Goal: Check status: Check status

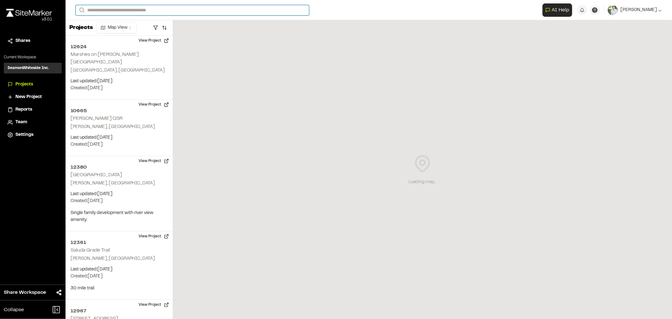
click at [102, 12] on input "Search" at bounding box center [193, 10] width 234 height 10
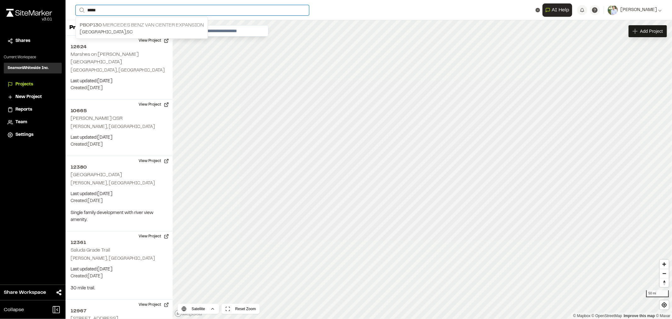
type input "*****"
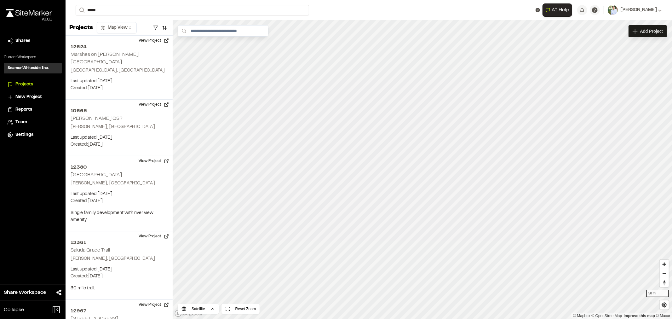
click at [122, 31] on p "[GEOGRAPHIC_DATA] , [GEOGRAPHIC_DATA]" at bounding box center [142, 32] width 124 height 7
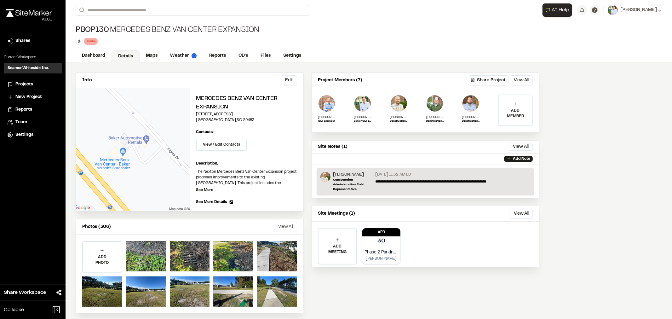
click at [287, 225] on button "View All" at bounding box center [285, 227] width 23 height 10
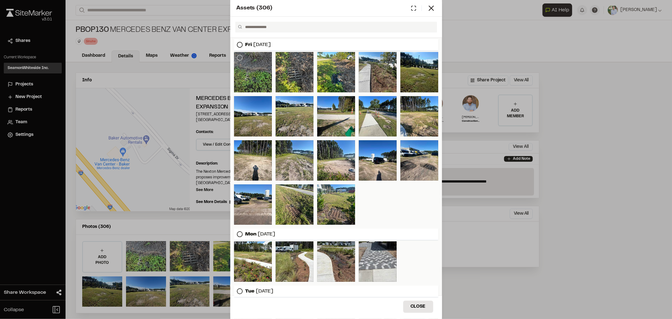
click at [253, 78] on div at bounding box center [253, 72] width 38 height 40
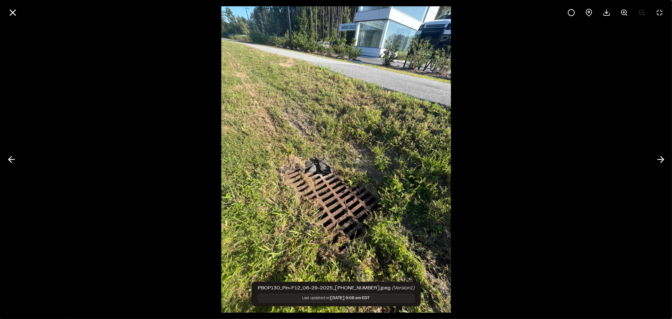
click at [486, 278] on div at bounding box center [336, 159] width 672 height 319
click at [606, 10] on icon at bounding box center [607, 13] width 8 height 8
click at [663, 160] on polyline at bounding box center [662, 160] width 3 height 6
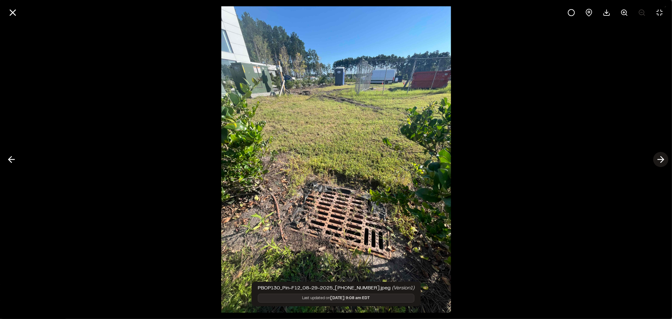
click at [663, 160] on polyline at bounding box center [662, 160] width 3 height 6
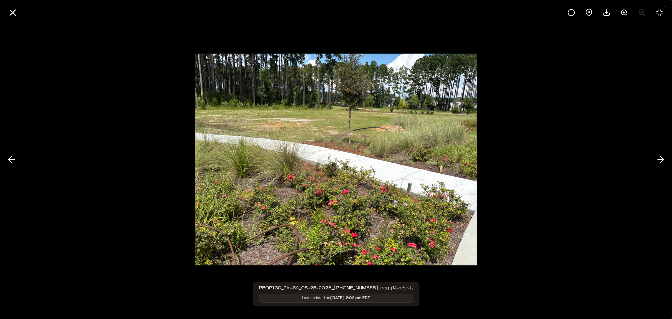
click at [621, 118] on div at bounding box center [336, 159] width 672 height 319
click at [660, 158] on icon at bounding box center [661, 159] width 10 height 11
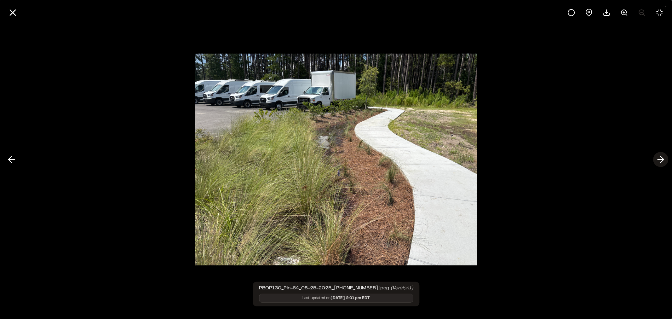
click at [659, 156] on icon at bounding box center [661, 159] width 10 height 11
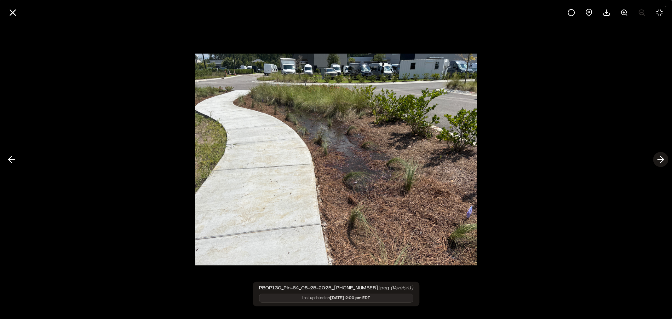
click at [660, 154] on button at bounding box center [660, 159] width 15 height 15
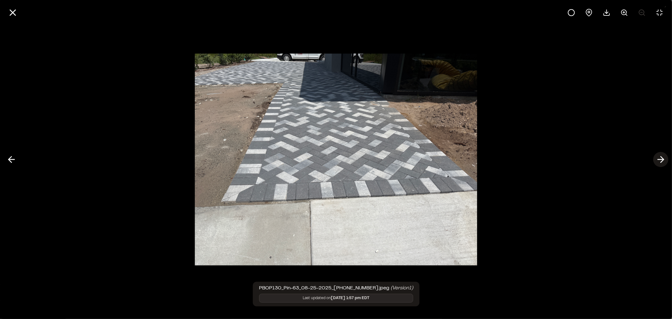
click at [661, 157] on polyline at bounding box center [662, 160] width 3 height 6
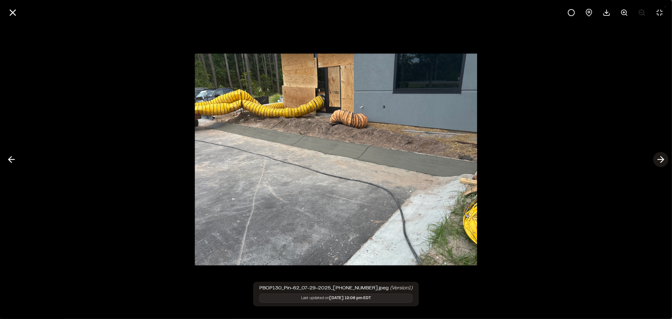
click at [661, 163] on icon at bounding box center [661, 159] width 10 height 11
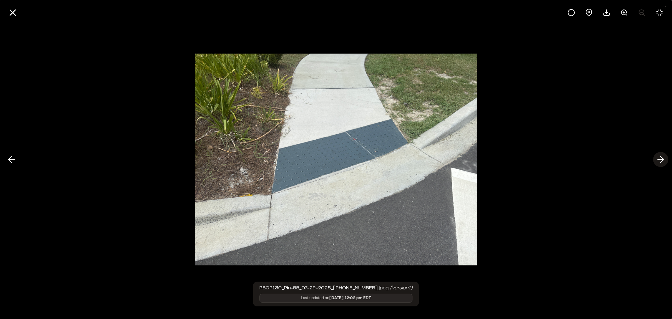
click at [658, 163] on icon at bounding box center [661, 159] width 10 height 11
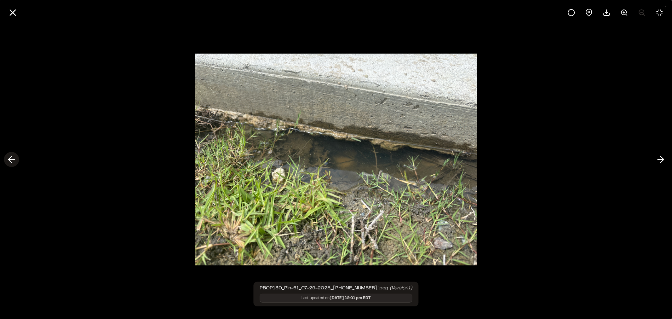
click at [13, 158] on icon at bounding box center [11, 159] width 10 height 11
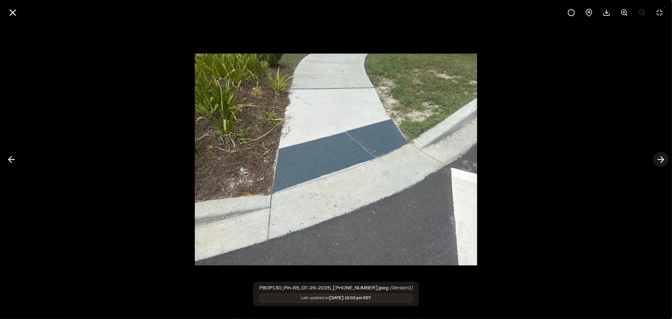
click at [664, 160] on icon at bounding box center [661, 159] width 10 height 11
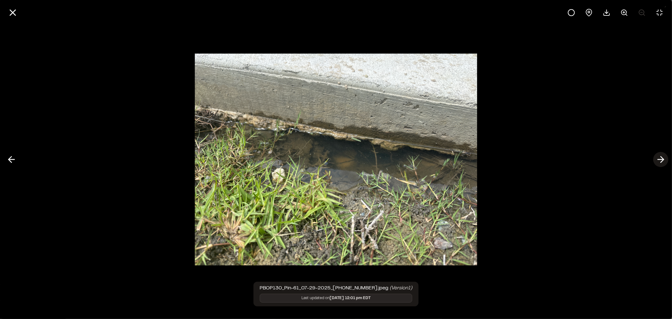
click at [664, 160] on icon at bounding box center [661, 159] width 10 height 11
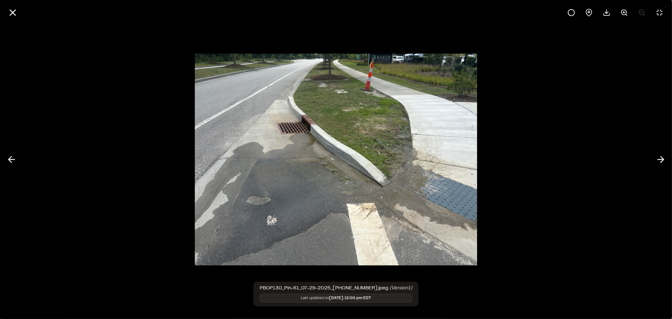
click at [532, 92] on div at bounding box center [336, 159] width 672 height 319
click at [11, 10] on icon at bounding box center [12, 12] width 11 height 11
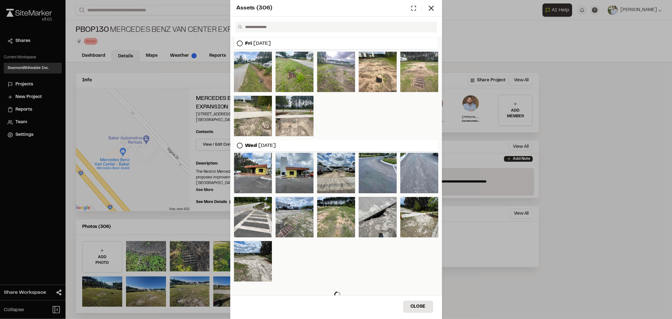
scroll to position [457, 0]
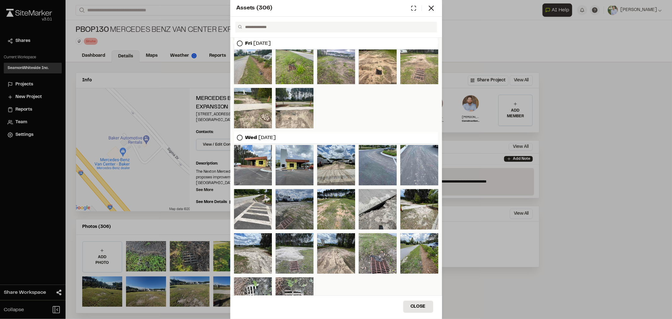
click at [292, 209] on div at bounding box center [295, 209] width 38 height 40
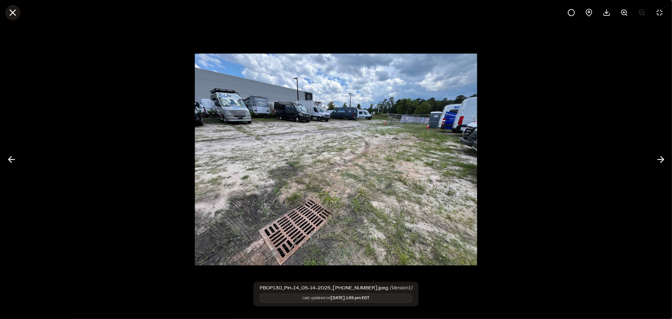
click at [8, 14] on icon at bounding box center [12, 12] width 11 height 11
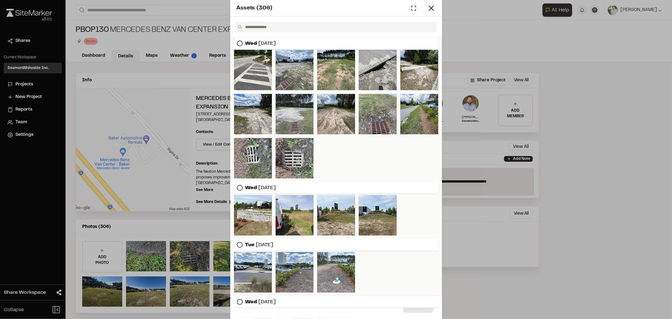
scroll to position [597, 0]
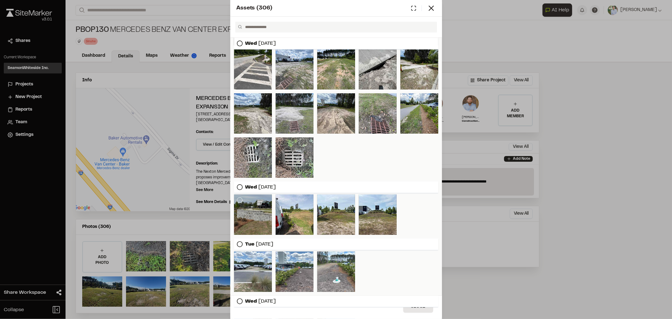
click at [252, 213] on div at bounding box center [253, 214] width 38 height 40
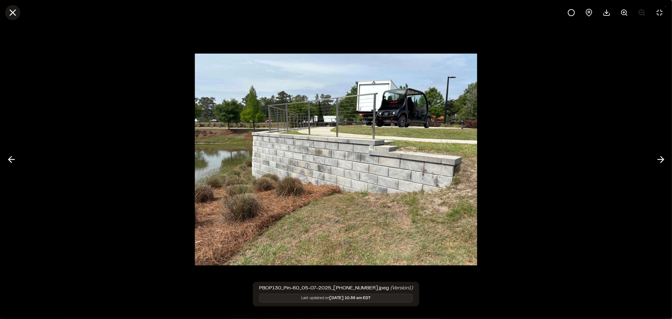
click at [14, 13] on icon at bounding box center [12, 12] width 11 height 11
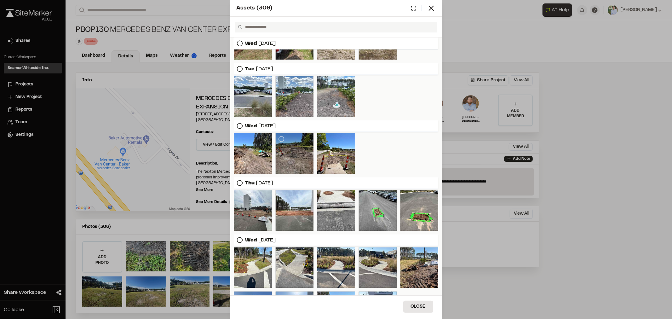
scroll to position [807, 0]
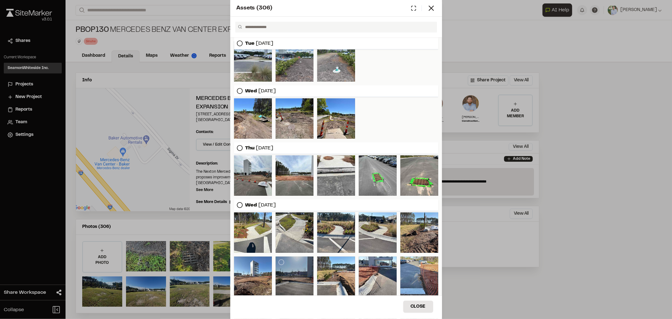
click at [284, 281] on div at bounding box center [295, 277] width 38 height 40
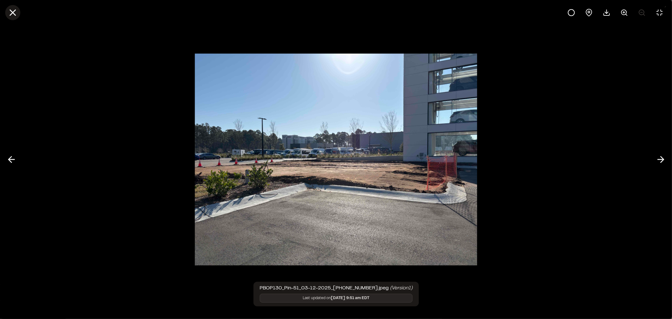
click at [12, 7] on icon at bounding box center [12, 12] width 11 height 11
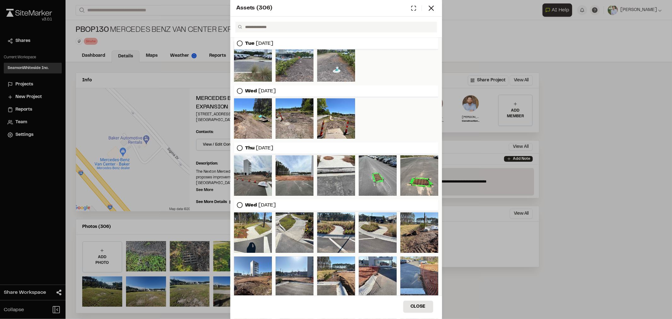
click at [556, 281] on div "Assets ( 306 ) Fri Aug 29, 2025 Mon Aug 25, 2025 Tue Jul 29, 2025 Wed Jul 16, 2…" at bounding box center [336, 159] width 672 height 319
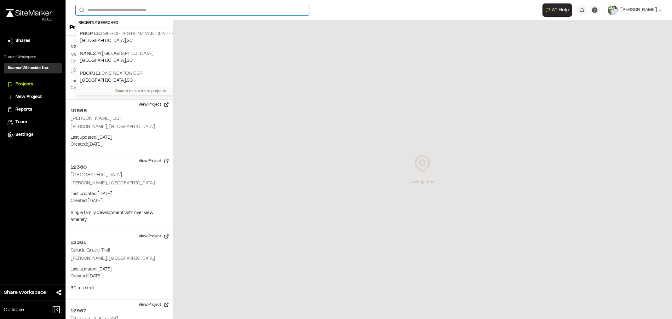
click at [137, 9] on input "Search" at bounding box center [193, 10] width 234 height 10
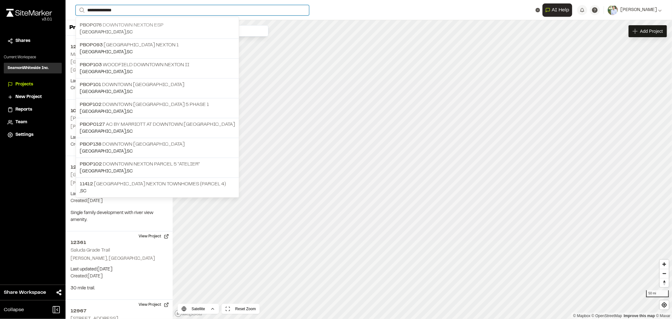
type input "**********"
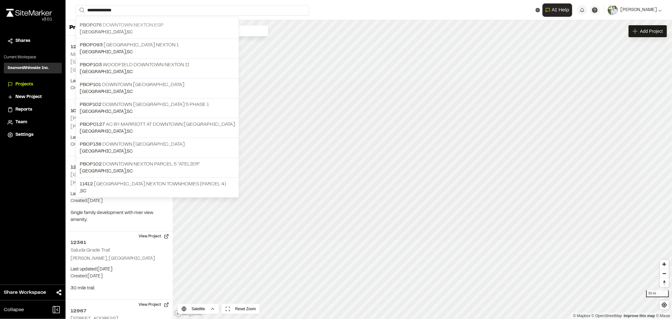
click at [150, 33] on p "[GEOGRAPHIC_DATA] , [GEOGRAPHIC_DATA]" at bounding box center [157, 32] width 155 height 7
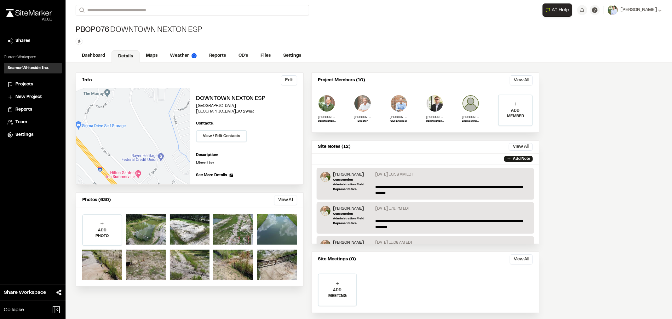
click at [288, 198] on button "View All" at bounding box center [285, 200] width 23 height 10
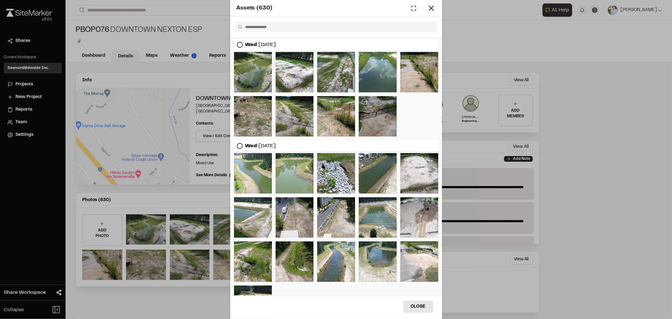
click at [368, 112] on div at bounding box center [378, 116] width 38 height 40
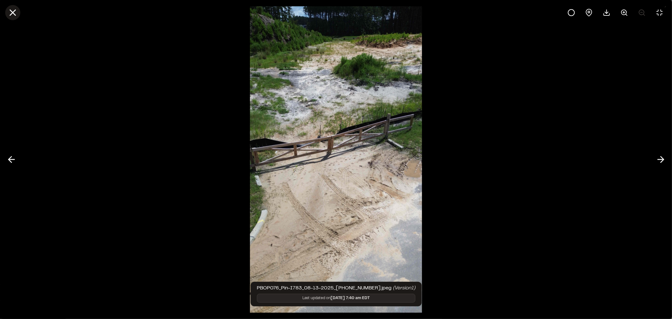
click at [16, 12] on icon at bounding box center [12, 12] width 11 height 11
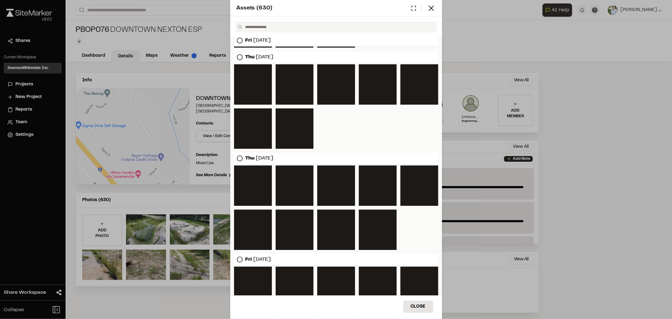
scroll to position [1061, 0]
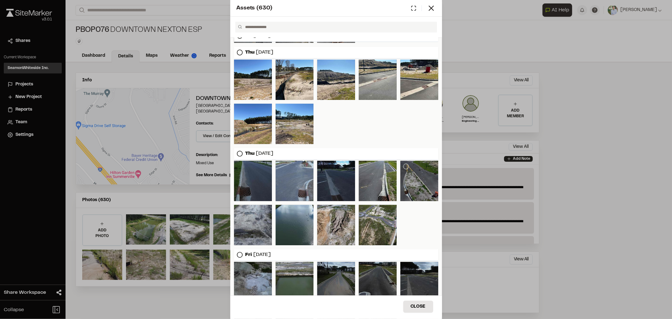
click at [414, 193] on div at bounding box center [420, 181] width 38 height 40
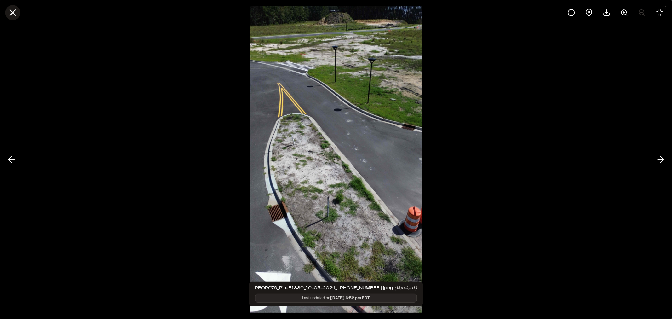
click at [14, 7] on icon at bounding box center [12, 12] width 11 height 11
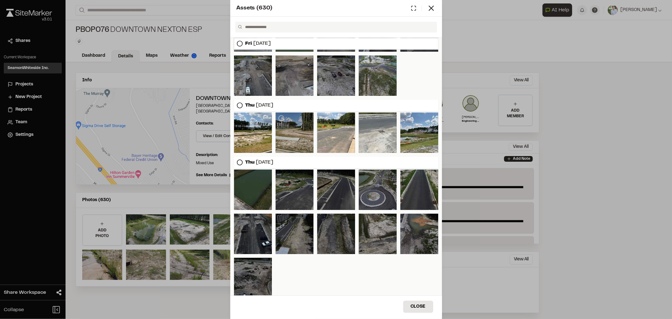
scroll to position [1337, 0]
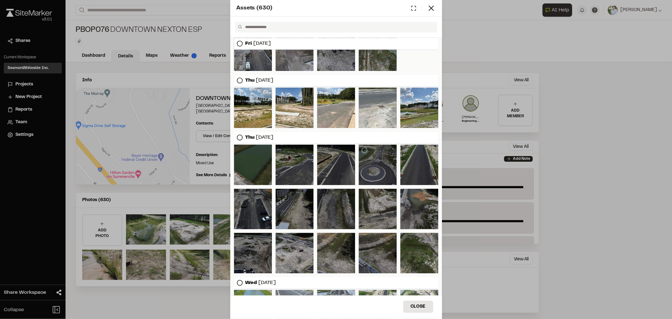
click at [379, 173] on div at bounding box center [378, 165] width 38 height 40
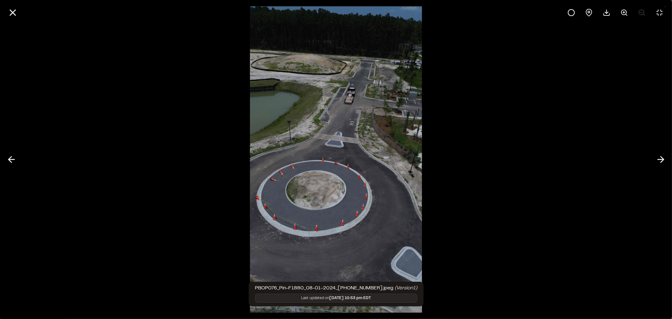
drag, startPoint x: 9, startPoint y: 10, endPoint x: 61, endPoint y: 52, distance: 66.8
click at [9, 10] on icon at bounding box center [12, 12] width 11 height 11
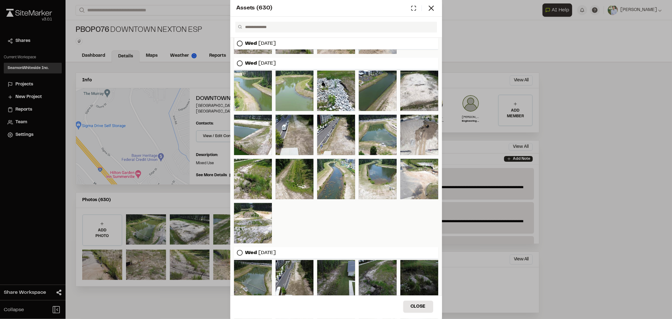
scroll to position [0, 0]
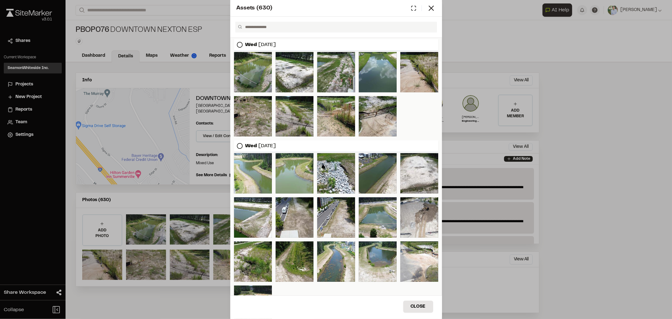
click at [142, 56] on div "Assets ( 630 ) [DATE] [DATE] [DATE] [DATE] [DATE] [DATE] [DATE] [DATE] [DATE] […" at bounding box center [336, 159] width 672 height 319
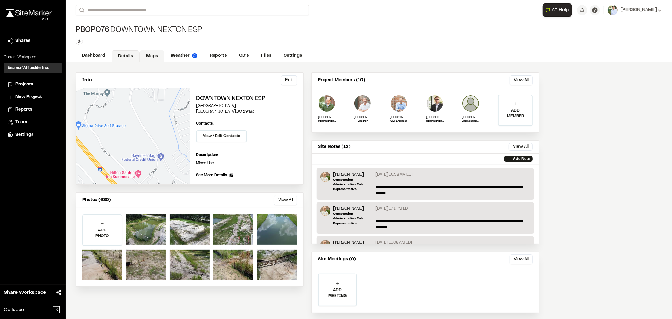
click at [150, 55] on link "Maps" at bounding box center [152, 56] width 25 height 12
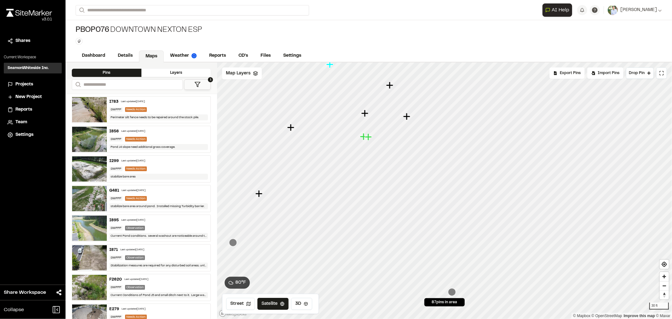
click at [368, 139] on icon "Map marker" at bounding box center [368, 136] width 7 height 7
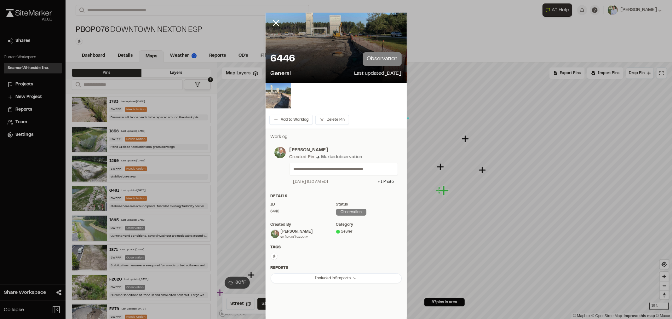
click at [278, 96] on img at bounding box center [278, 95] width 25 height 25
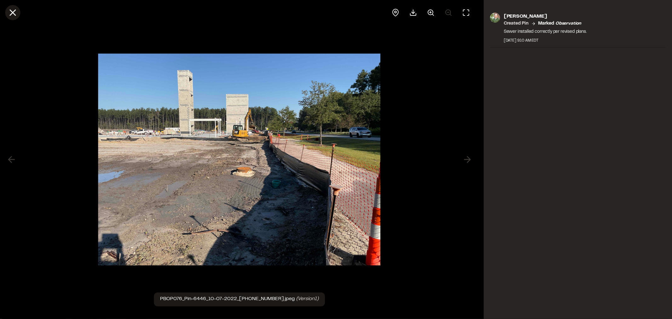
click at [14, 10] on icon at bounding box center [12, 12] width 11 height 11
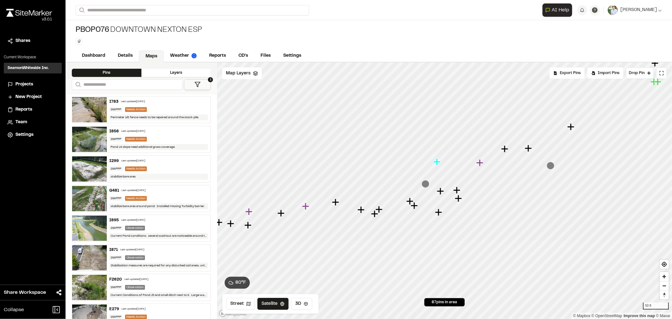
click at [438, 162] on icon "Map marker" at bounding box center [437, 161] width 7 height 7
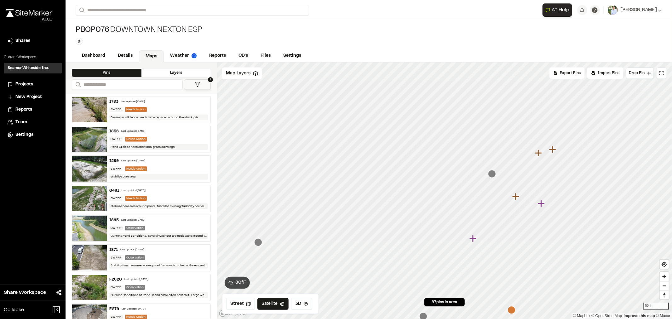
click at [474, 240] on icon "Map marker" at bounding box center [474, 239] width 8 height 8
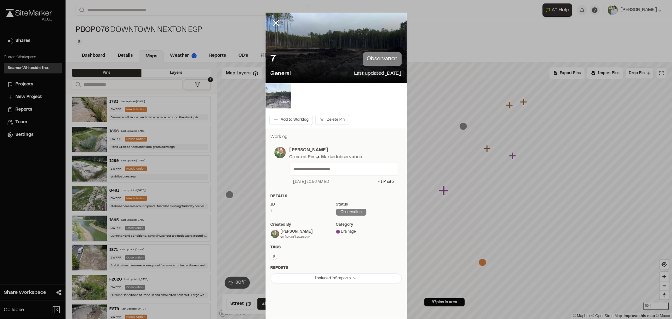
click at [275, 103] on img at bounding box center [278, 95] width 25 height 25
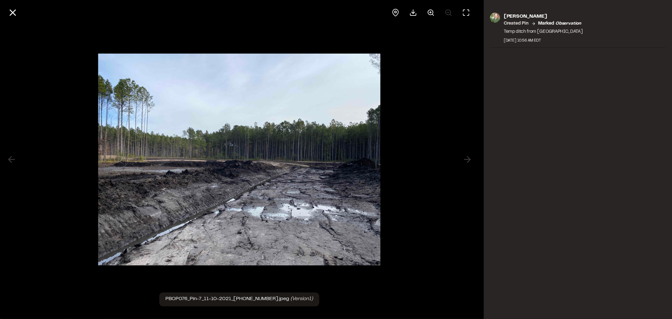
click at [521, 155] on div "[PERSON_NAME] Created Pin Marked observation Temp ditch from [GEOGRAPHIC_DATA] …" at bounding box center [578, 159] width 188 height 319
click at [9, 10] on icon at bounding box center [12, 12] width 11 height 11
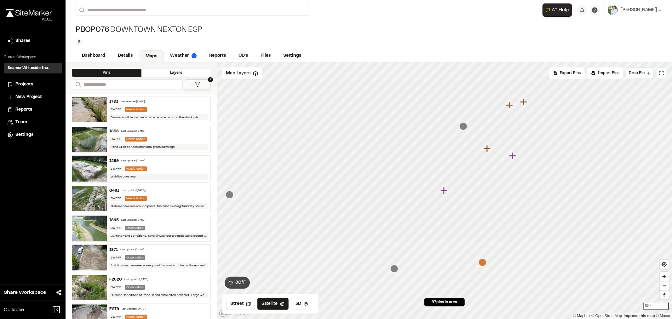
click at [192, 85] on button "1" at bounding box center [197, 84] width 27 height 10
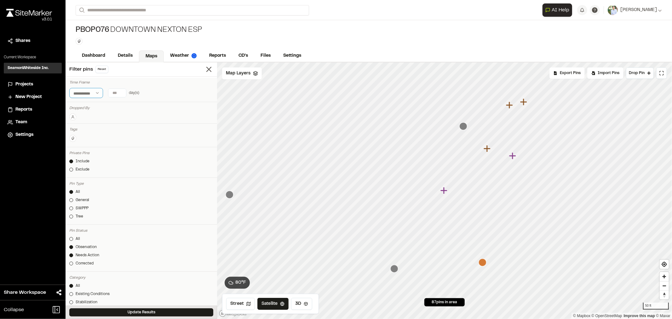
click at [97, 93] on select "**********" at bounding box center [86, 93] width 34 height 10
click at [120, 91] on input "*" at bounding box center [117, 93] width 18 height 8
click at [111, 105] on button "30 days" at bounding box center [114, 106] width 20 height 10
drag, startPoint x: 178, startPoint y: 312, endPoint x: 185, endPoint y: 310, distance: 7.4
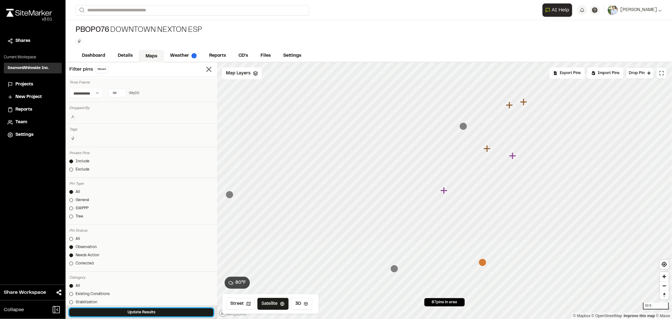
click at [177, 312] on button "Update Results" at bounding box center [141, 312] width 144 height 8
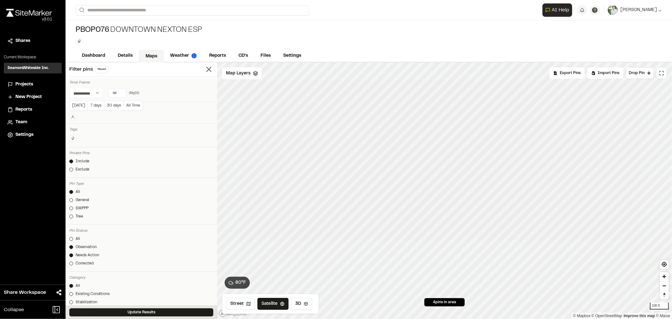
drag, startPoint x: 121, startPoint y: 95, endPoint x: 109, endPoint y: 94, distance: 11.7
click at [109, 94] on input "**" at bounding box center [117, 93] width 18 height 8
drag, startPoint x: 117, startPoint y: 92, endPoint x: 105, endPoint y: 92, distance: 12.6
click at [105, 92] on div "**********" at bounding box center [141, 93] width 144 height 10
type input "**"
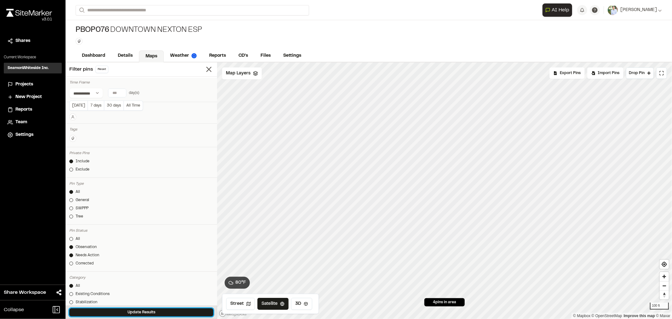
click at [163, 311] on button "Update Results" at bounding box center [141, 312] width 144 height 8
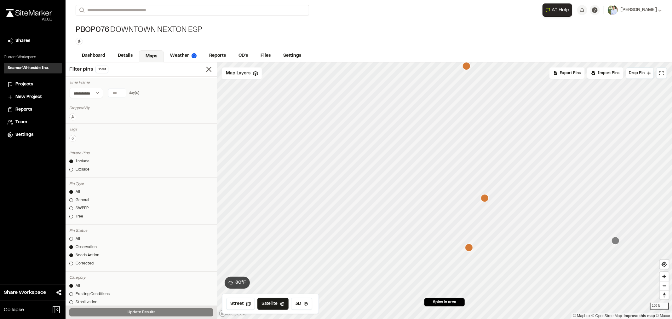
click at [486, 200] on icon "Map marker" at bounding box center [485, 198] width 8 height 8
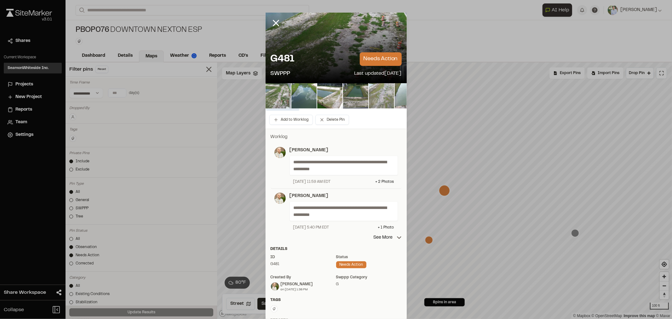
click at [278, 101] on img at bounding box center [278, 95] width 25 height 25
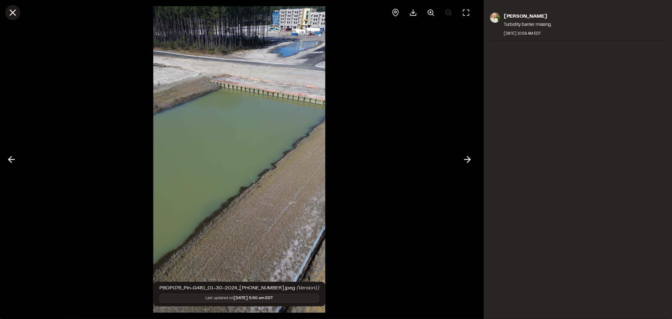
click at [14, 11] on line at bounding box center [12, 12] width 5 height 5
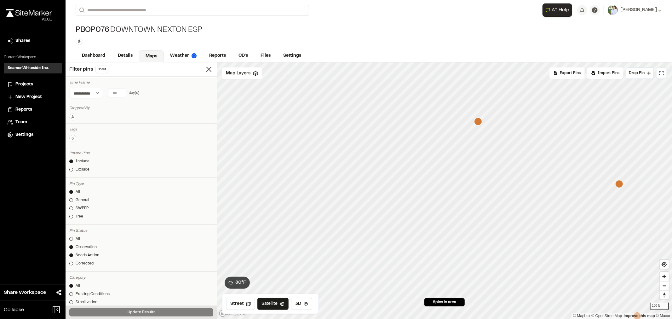
click at [478, 122] on icon "Map marker" at bounding box center [479, 122] width 8 height 8
